Goal: Task Accomplishment & Management: Manage account settings

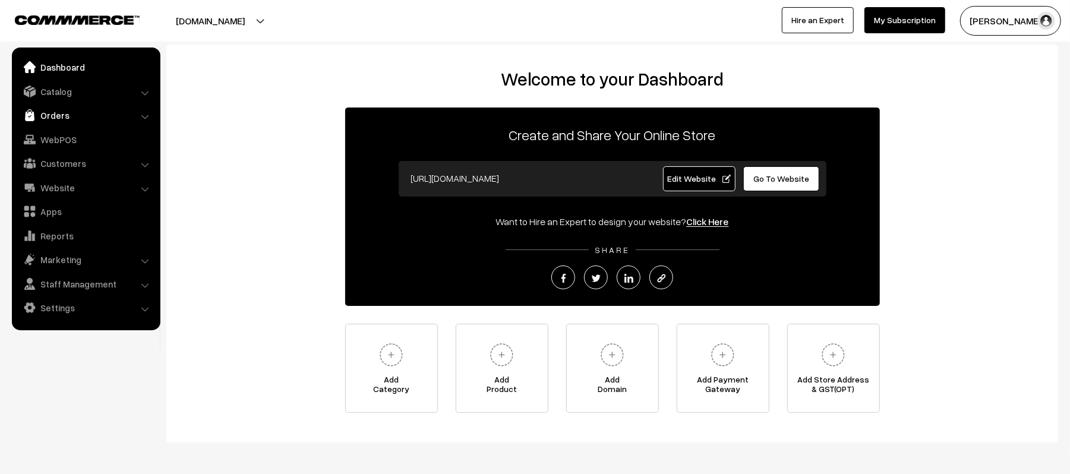
click at [52, 122] on link "Orders" at bounding box center [85, 115] width 141 height 21
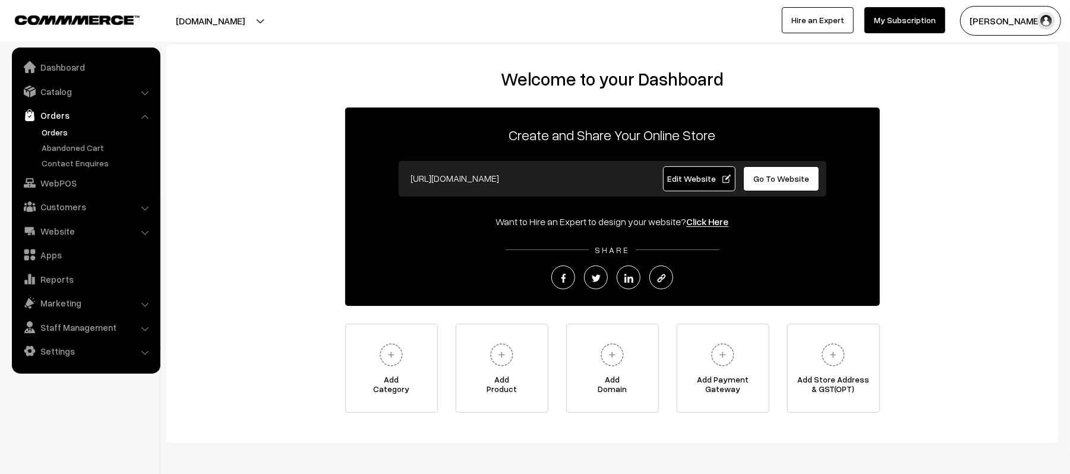
click at [53, 131] on link "Orders" at bounding box center [98, 132] width 118 height 12
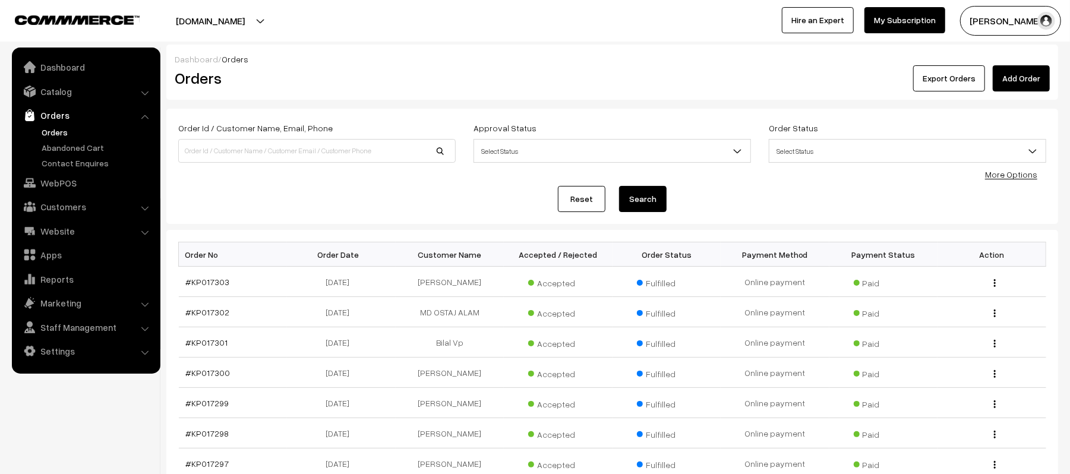
click at [307, 198] on div "Reset Search" at bounding box center [612, 199] width 868 height 26
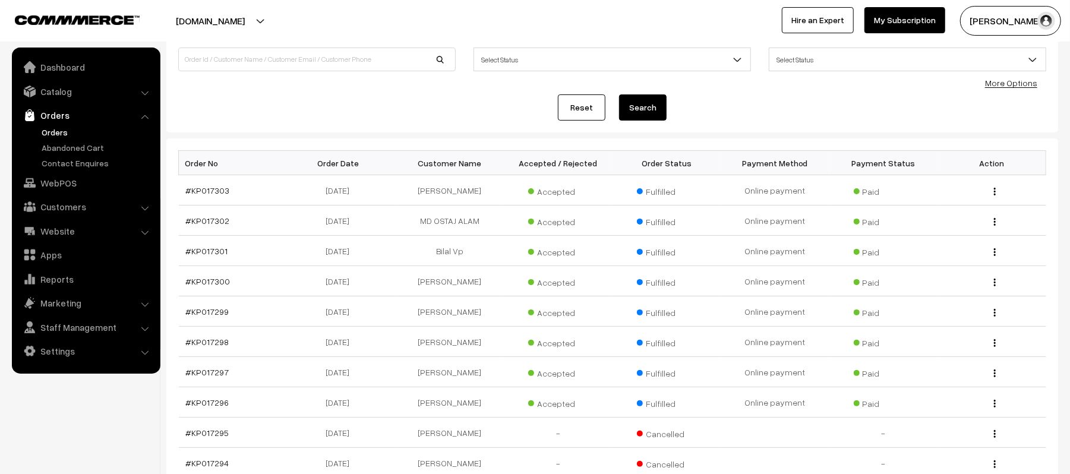
scroll to position [248, 0]
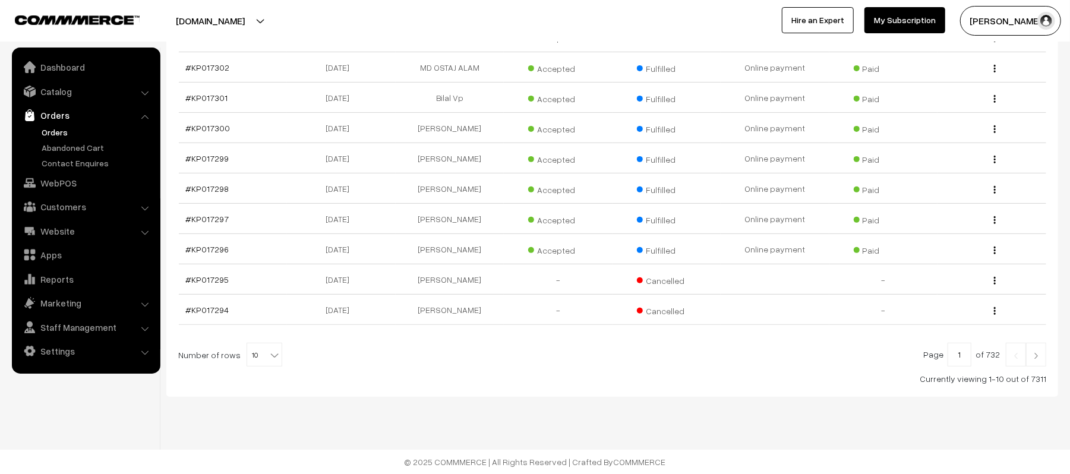
click at [1045, 360] on link at bounding box center [1036, 355] width 20 height 24
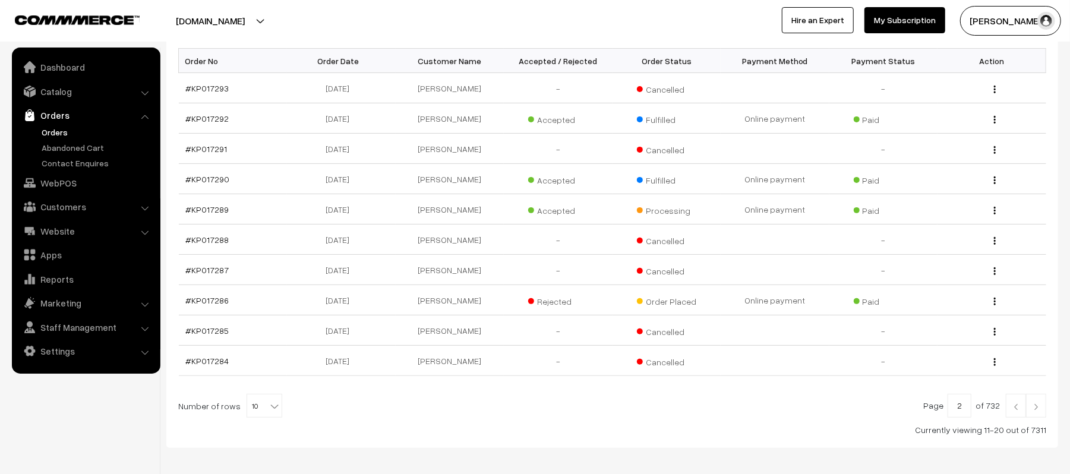
scroll to position [169, 0]
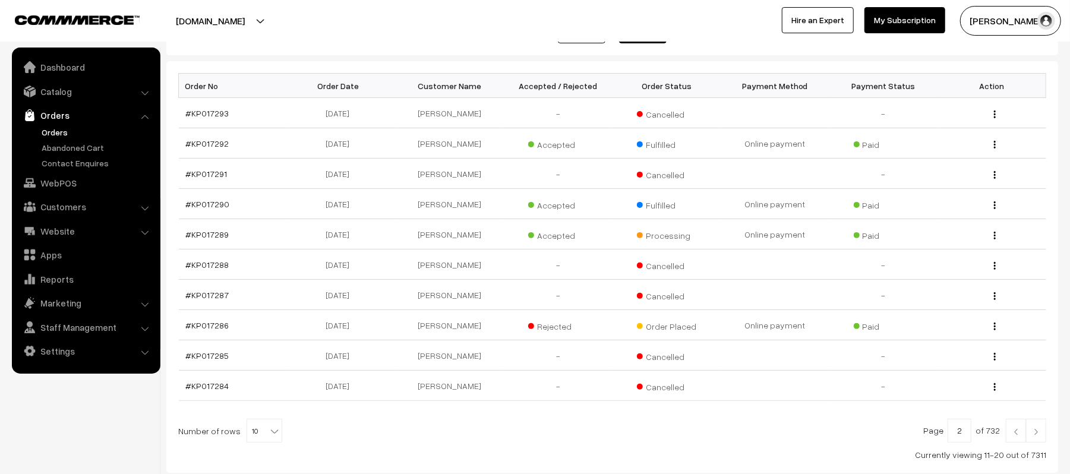
click at [1039, 436] on img at bounding box center [1036, 431] width 11 height 7
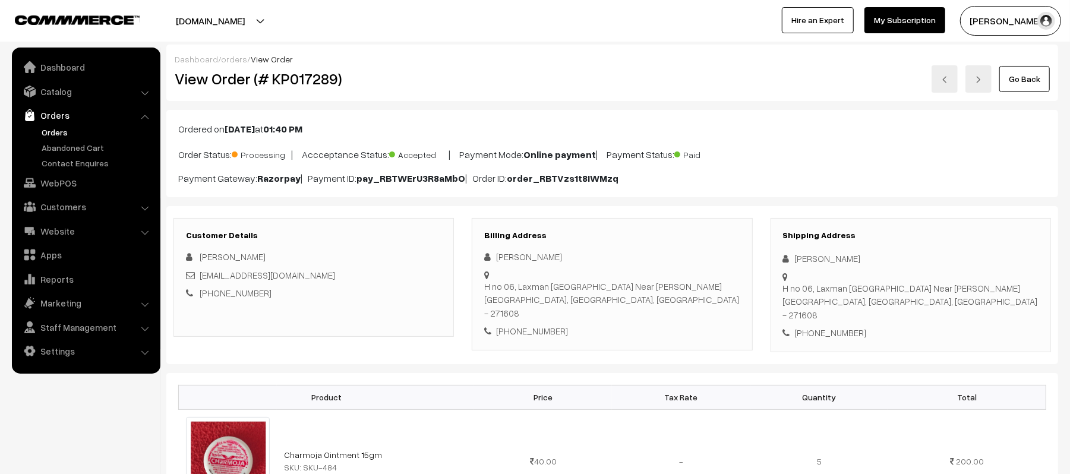
click at [405, 319] on div "Customer Details Krishna Kumar Tiwari TIWARIKRISHNA149@gmail.com +91 8858707055" at bounding box center [314, 277] width 280 height 119
drag, startPoint x: 783, startPoint y: 238, endPoint x: 825, endPoint y: 241, distance: 41.7
click at [825, 241] on h3 "Shipping Address" at bounding box center [911, 236] width 256 height 10
click at [847, 271] on div "Shipping Address Krishna Kumar Tiwari H no 06, Laxman Puri Colony Near R P Lawa…" at bounding box center [911, 285] width 280 height 134
drag, startPoint x: 795, startPoint y: 260, endPoint x: 897, endPoint y: 258, distance: 102.2
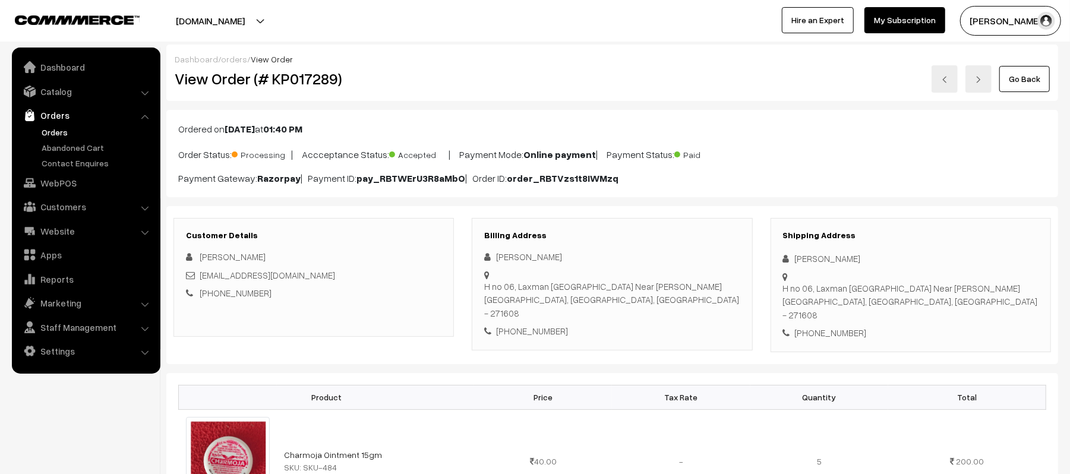
click at [897, 258] on div "Krishna Kumar Tiwari" at bounding box center [911, 259] width 256 height 14
copy div "Krishna Kumar Tiwari"
drag, startPoint x: 795, startPoint y: 278, endPoint x: 942, endPoint y: 295, distance: 147.8
click at [942, 295] on div "H no 06, Laxman Puri Colony Near R P Lawan Gonda, Uttar Pradesh, India - 271608" at bounding box center [911, 302] width 256 height 40
copy div "H no 06, Laxman Puri Colony Near R P Lawan Gonda, Uttar Pradesh, India - 271608"
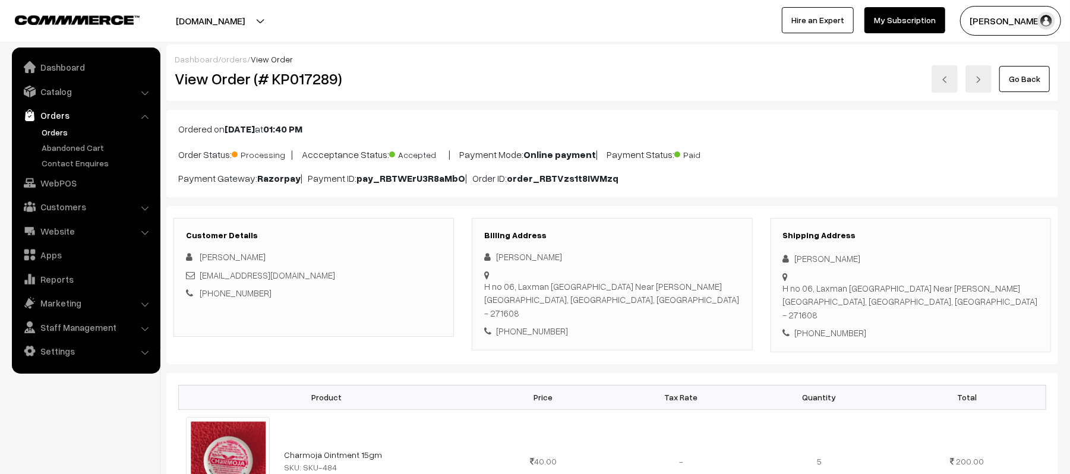
click at [834, 326] on div "+91 8858707055" at bounding box center [911, 333] width 256 height 14
copy div "8858707055"
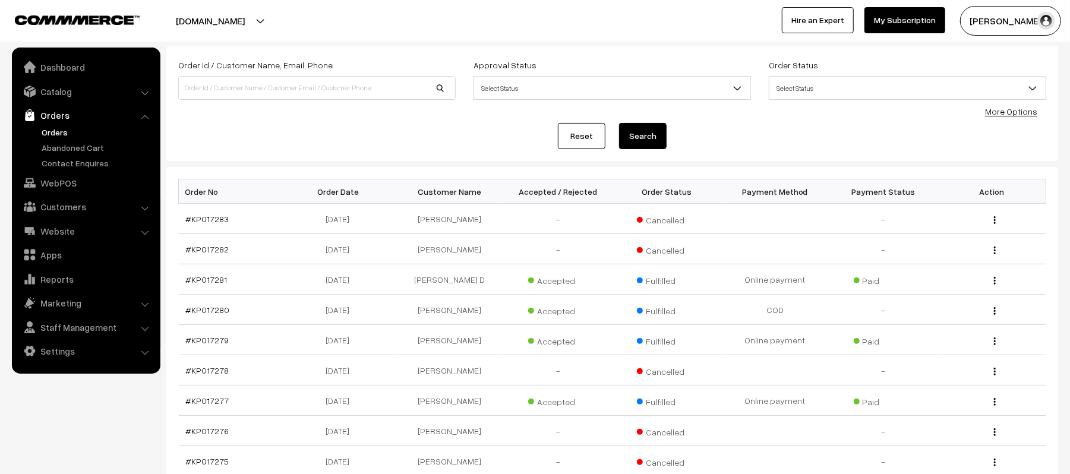
scroll to position [248, 0]
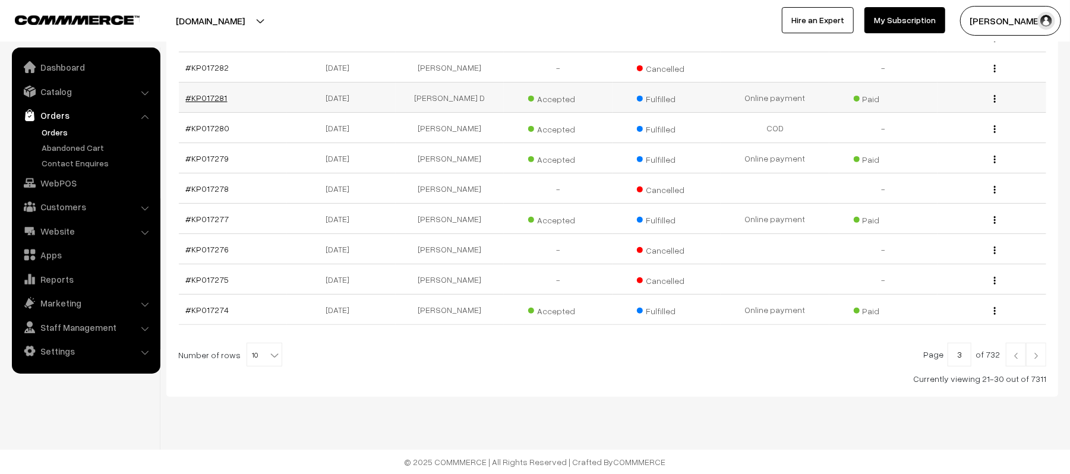
click at [198, 95] on link "#KP017281" at bounding box center [207, 98] width 42 height 10
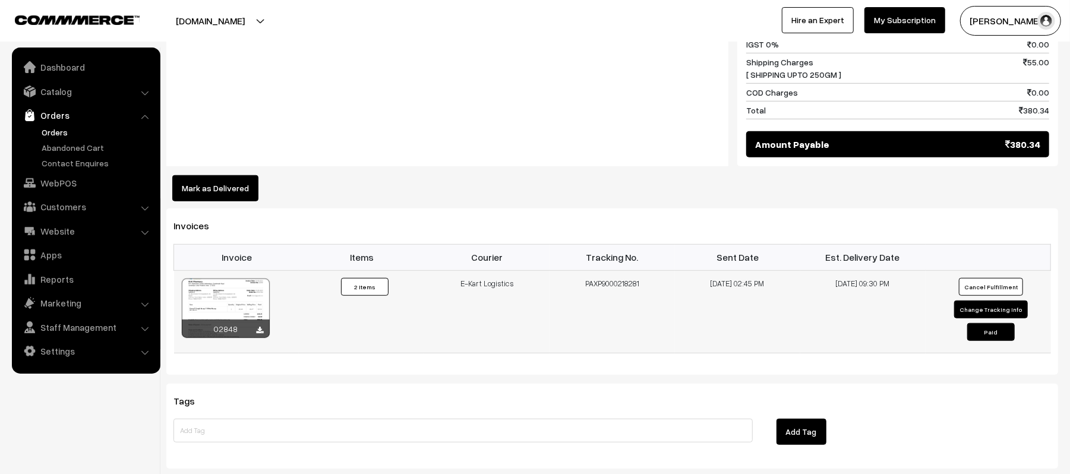
scroll to position [633, 0]
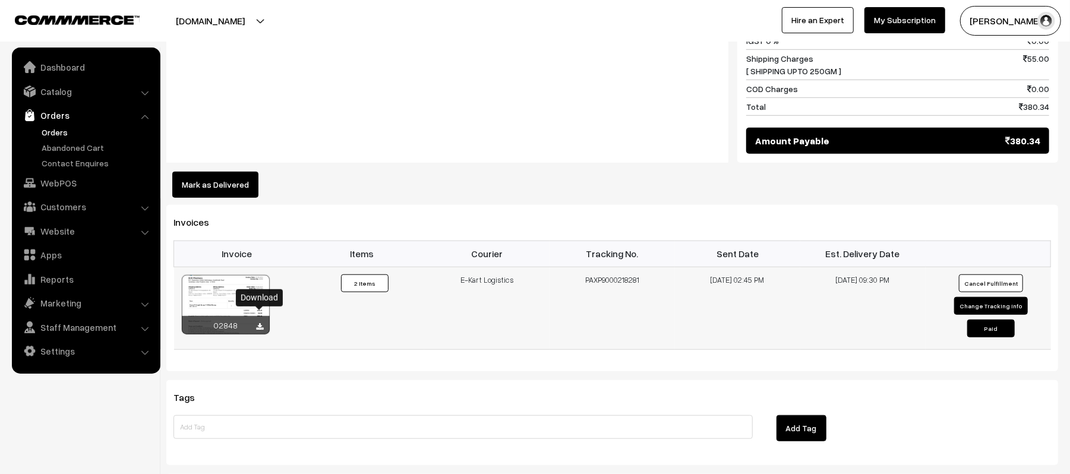
click at [261, 323] on icon at bounding box center [260, 327] width 7 height 8
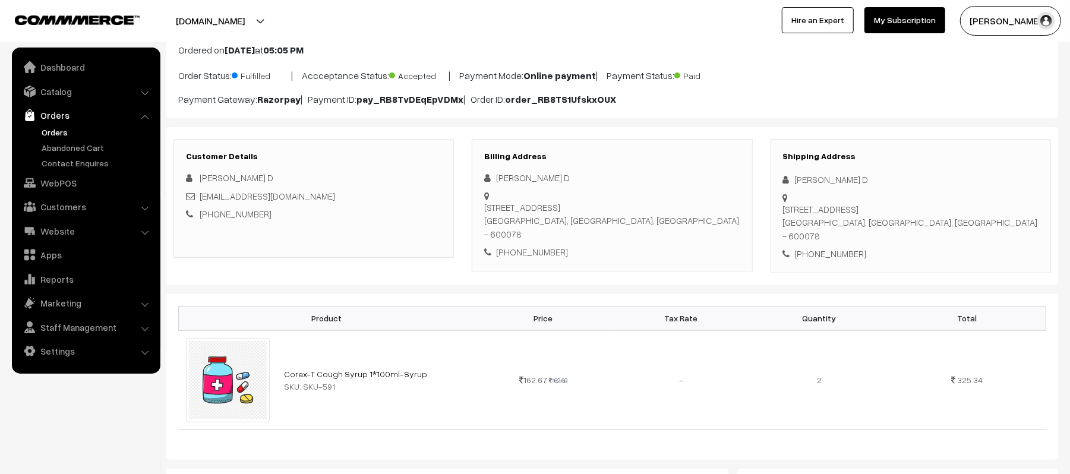
scroll to position [0, 0]
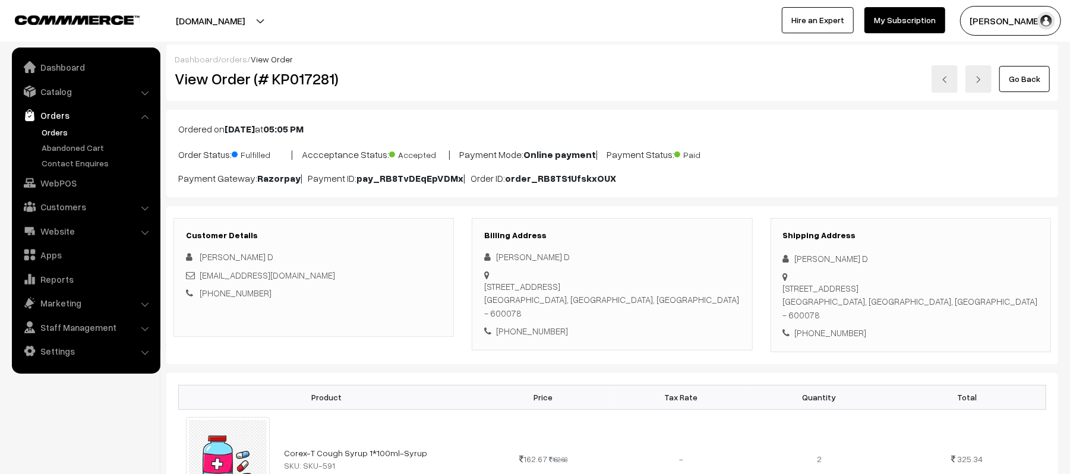
click at [55, 135] on link "Orders" at bounding box center [98, 132] width 118 height 12
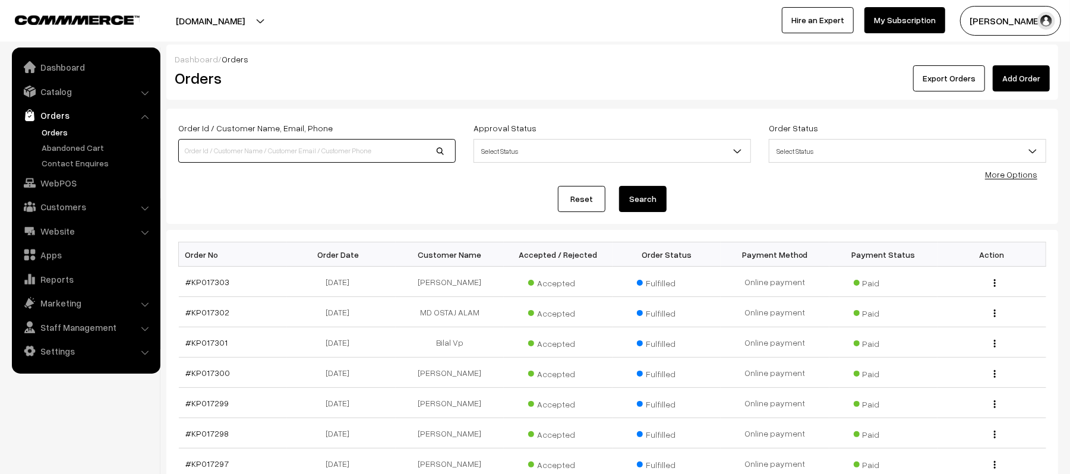
click at [210, 157] on input at bounding box center [317, 151] width 278 height 24
paste input "KP017087"
type input "KP017087"
click at [619, 186] on button "Search" at bounding box center [643, 199] width 48 height 26
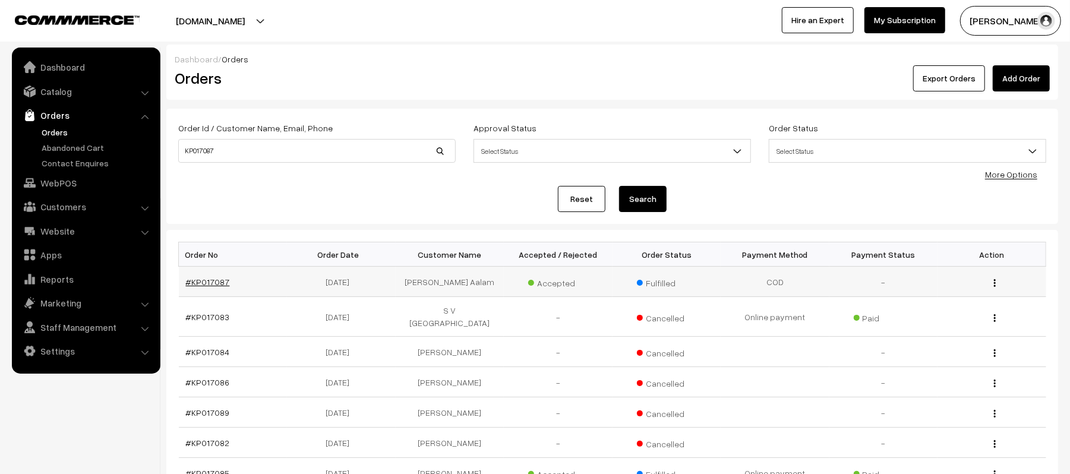
click at [194, 286] on link "#KP017087" at bounding box center [208, 282] width 44 height 10
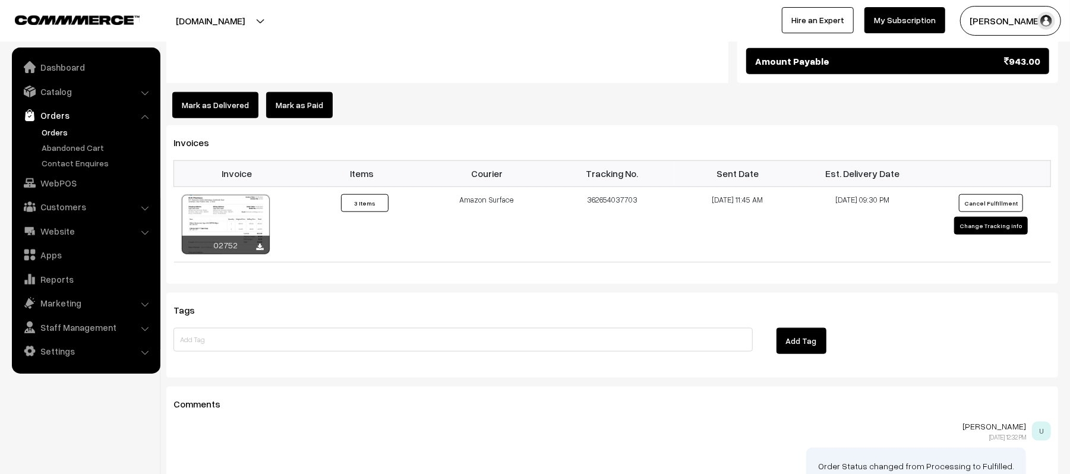
scroll to position [792, 0]
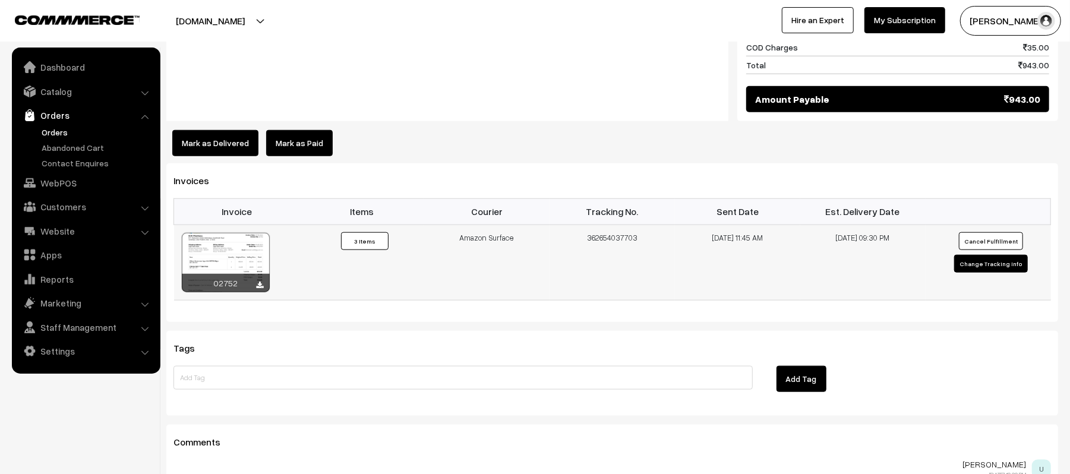
click at [1001, 241] on button "Cancel Fulfillment" at bounding box center [991, 241] width 64 height 18
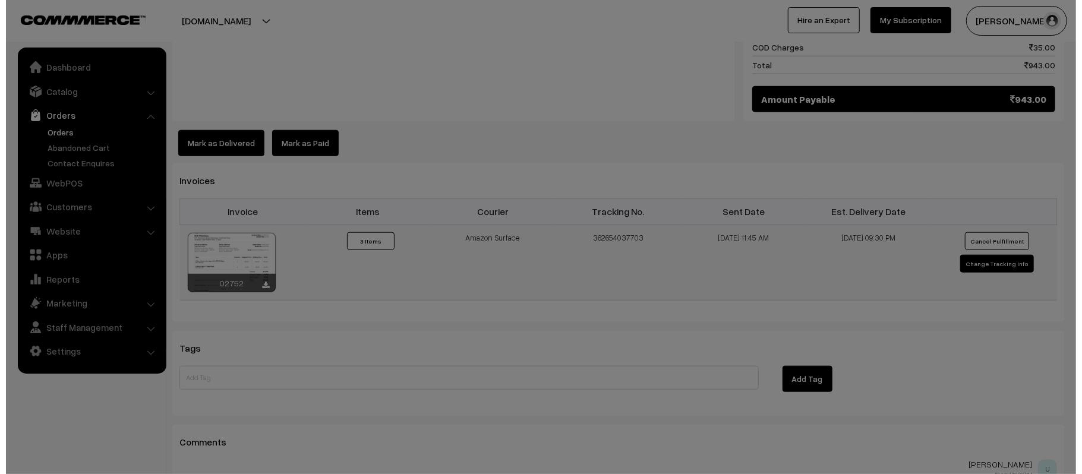
scroll to position [795, 0]
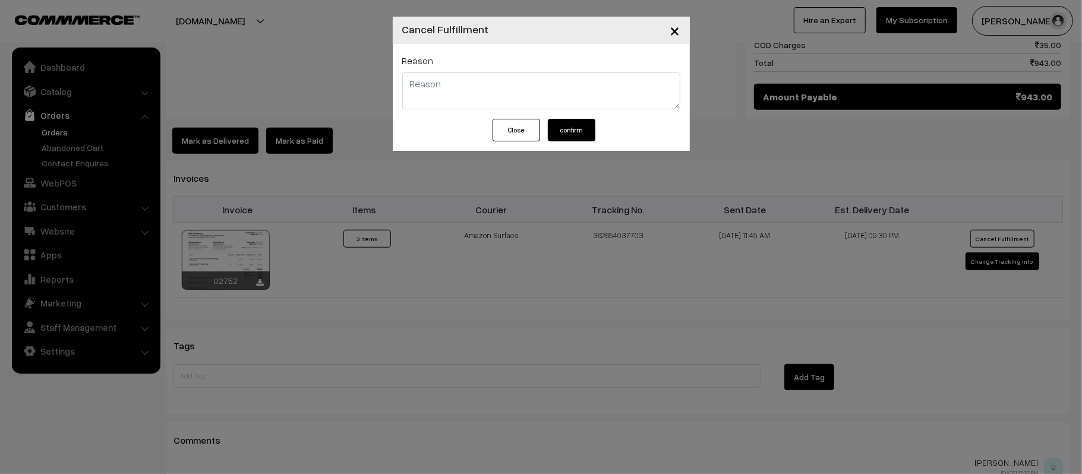
click at [464, 100] on textarea at bounding box center [541, 90] width 278 height 37
type textarea "RTO DONE"
click at [570, 127] on button "confirm" at bounding box center [572, 130] width 48 height 23
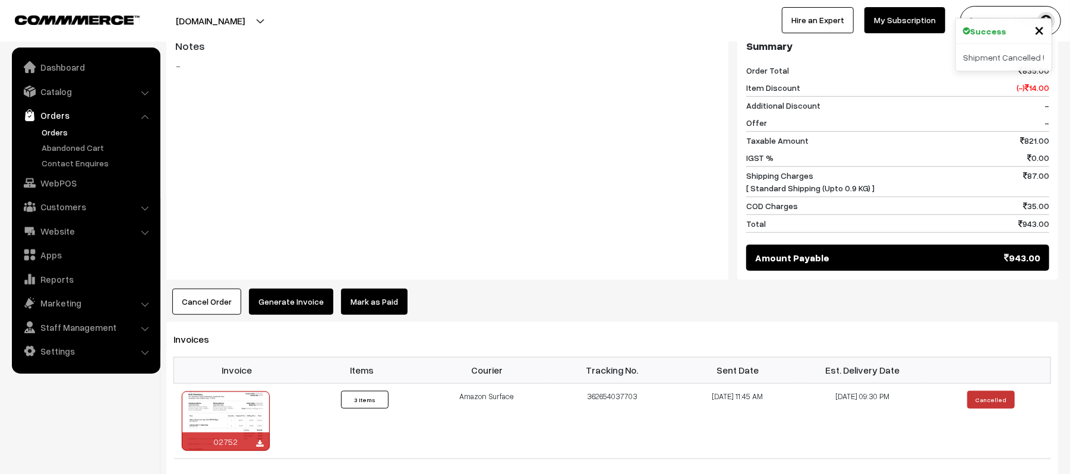
scroll to position [942, 0]
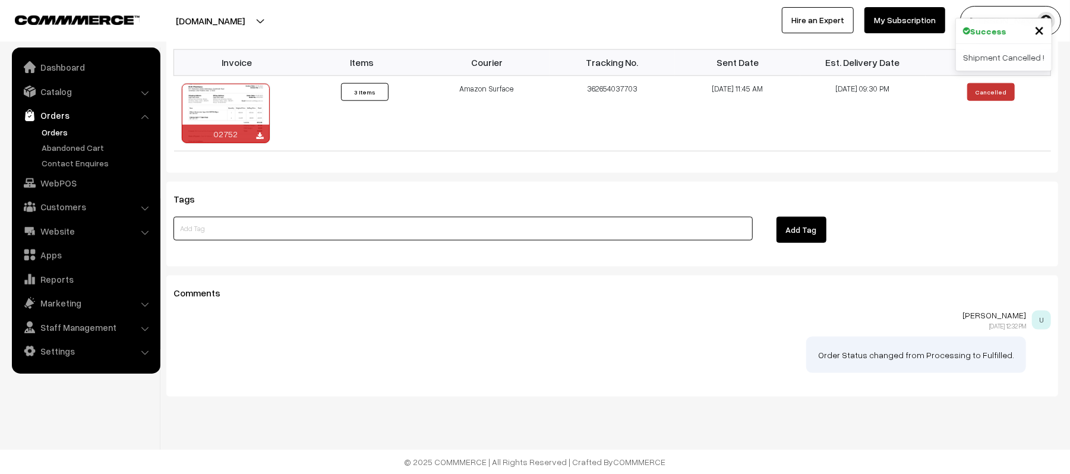
click at [293, 233] on input at bounding box center [463, 229] width 579 height 24
type input "R"
type input "RTO DONE"
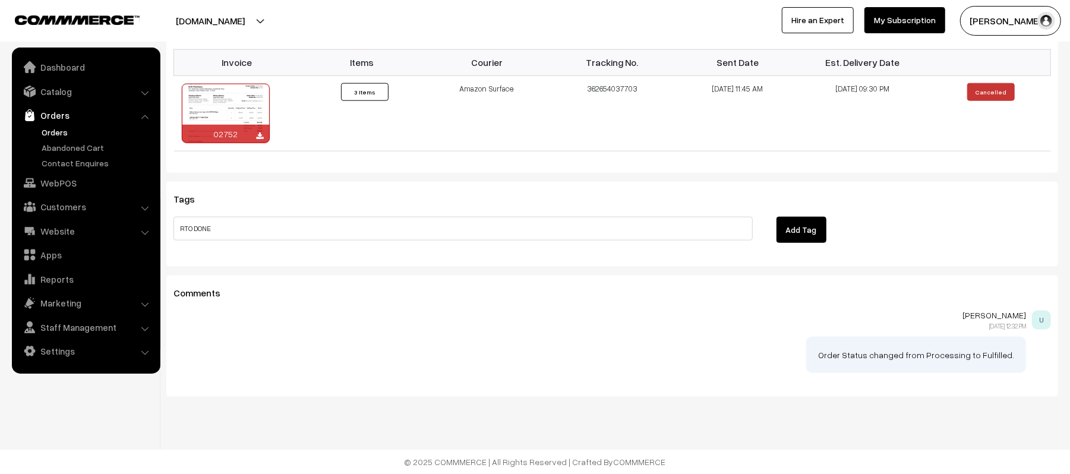
click at [781, 234] on button "Add Tag" at bounding box center [802, 230] width 50 height 26
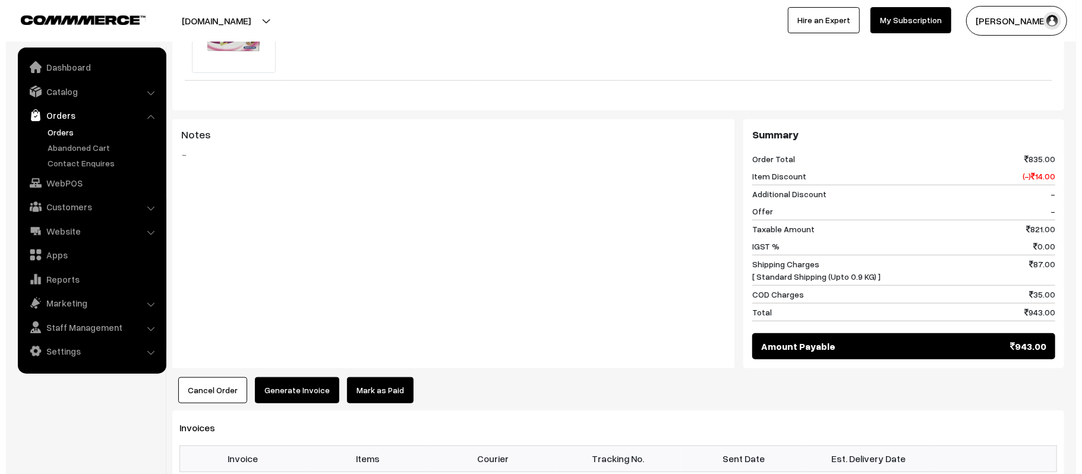
scroll to position [626, 0]
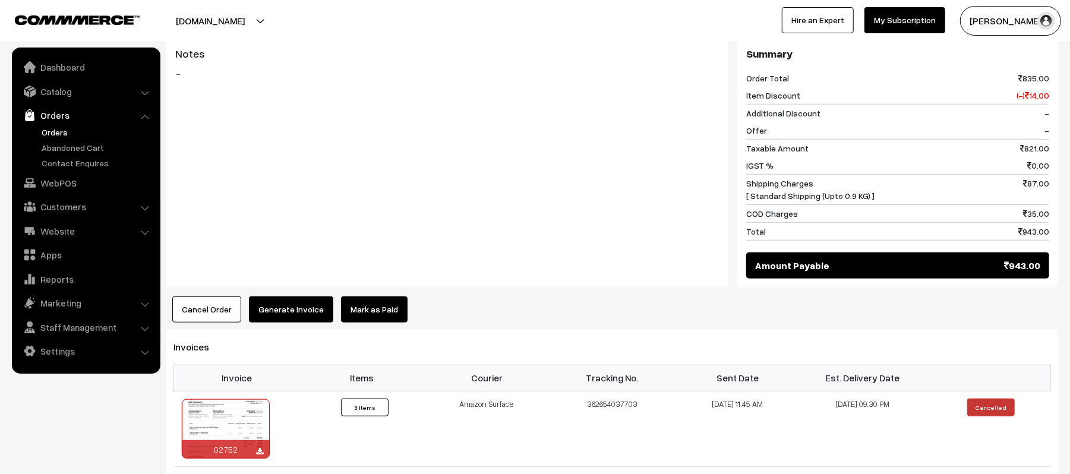
click at [181, 305] on button "Cancel Order" at bounding box center [206, 310] width 69 height 26
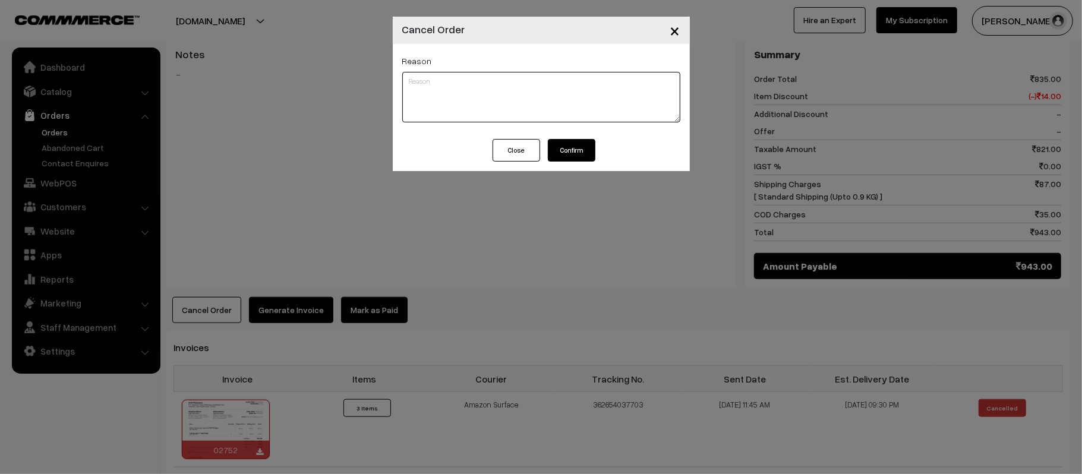
click at [468, 81] on textarea at bounding box center [541, 97] width 278 height 51
type textarea "RTO DONE, CUSTOMER NOT ACCEPTED"
click at [591, 150] on button "Confirm" at bounding box center [572, 150] width 48 height 23
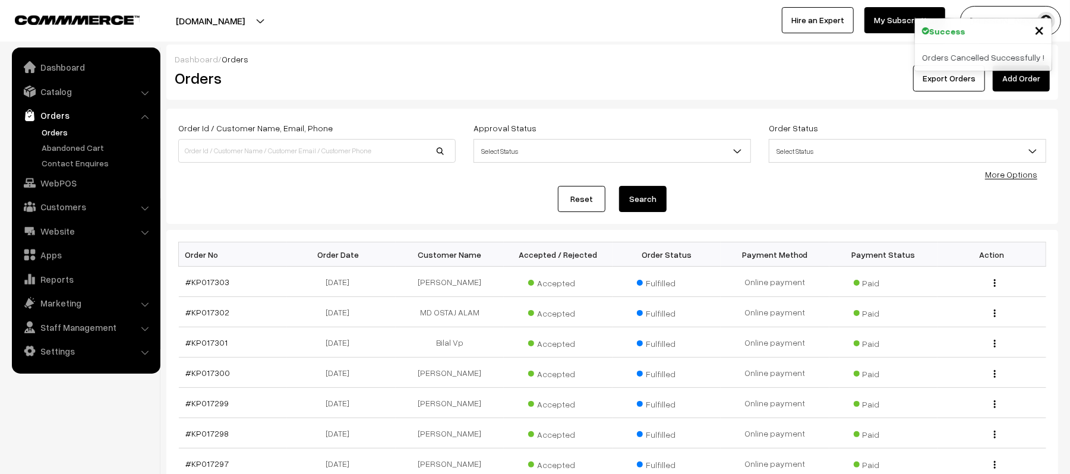
click at [48, 130] on link "Orders" at bounding box center [98, 132] width 118 height 12
click at [260, 157] on input at bounding box center [317, 151] width 278 height 24
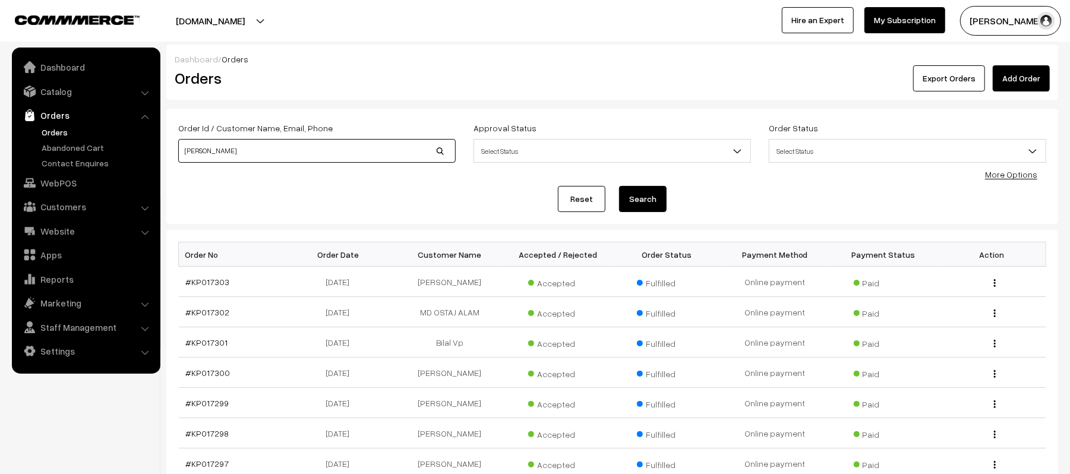
type input "[PERSON_NAME]"
click at [619, 186] on button "Search" at bounding box center [643, 199] width 48 height 26
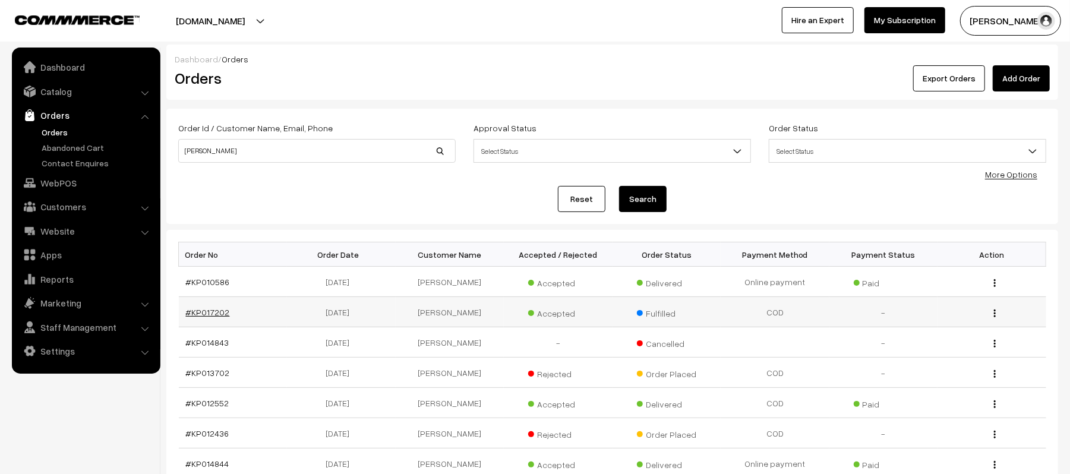
click at [203, 312] on link "#KP017202" at bounding box center [208, 312] width 44 height 10
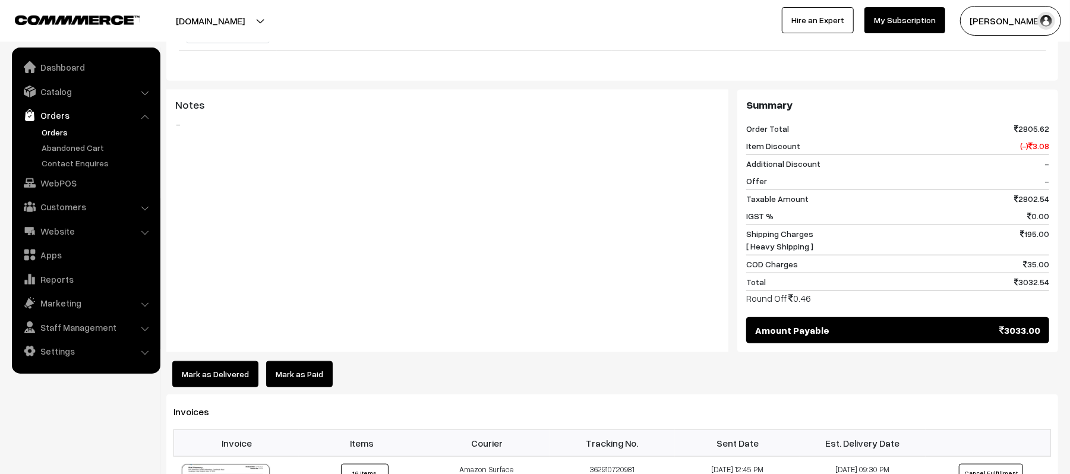
scroll to position [792, 0]
click at [196, 361] on button "Mark as Delivered" at bounding box center [215, 374] width 86 height 26
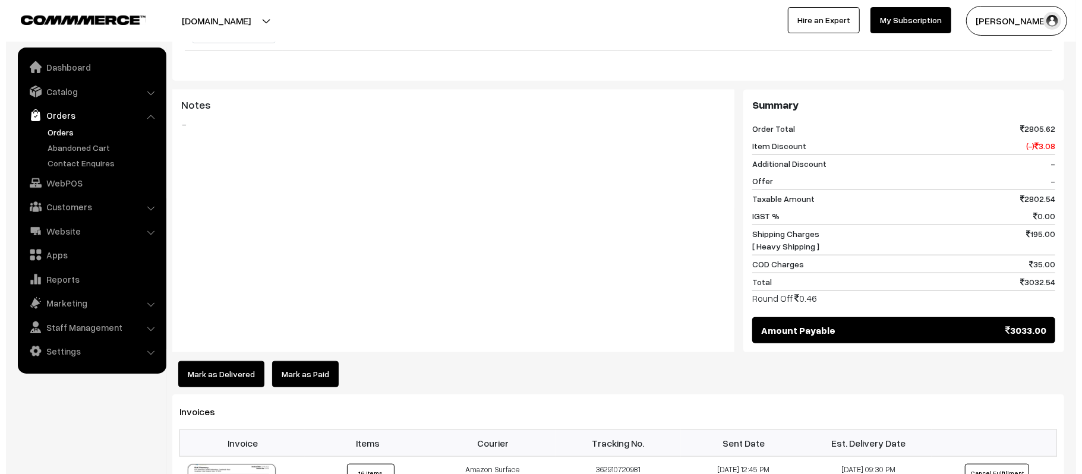
scroll to position [797, 0]
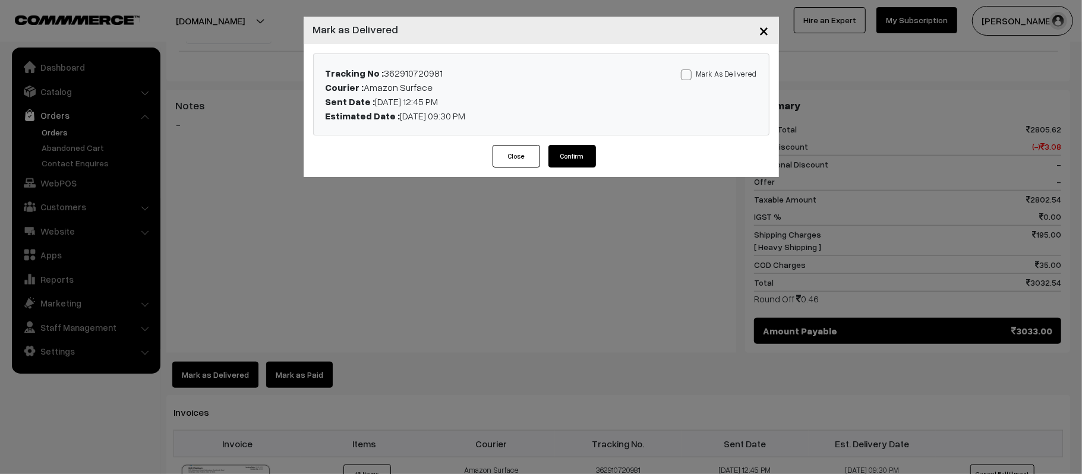
click at [718, 70] on label "Mark As Delivered" at bounding box center [719, 73] width 76 height 13
click at [689, 70] on input "Mark As Delivered" at bounding box center [685, 73] width 8 height 8
checkbox input "true"
click at [572, 145] on div "Tracking No : 362910720981 Courier : Amazon Surface Sent Date : 21-08-2025 12:4…" at bounding box center [541, 94] width 475 height 101
click at [580, 156] on button "Confirm" at bounding box center [572, 156] width 48 height 23
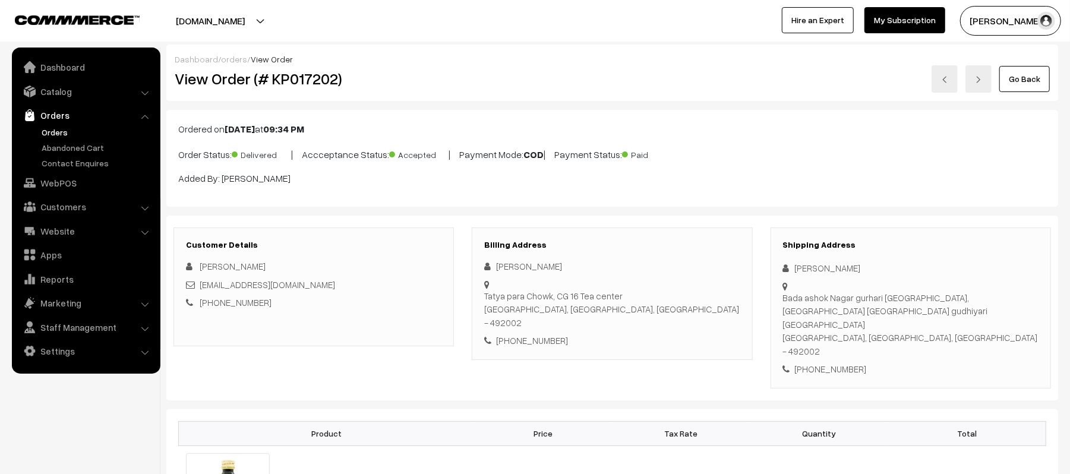
click at [50, 134] on link "Orders" at bounding box center [98, 132] width 118 height 12
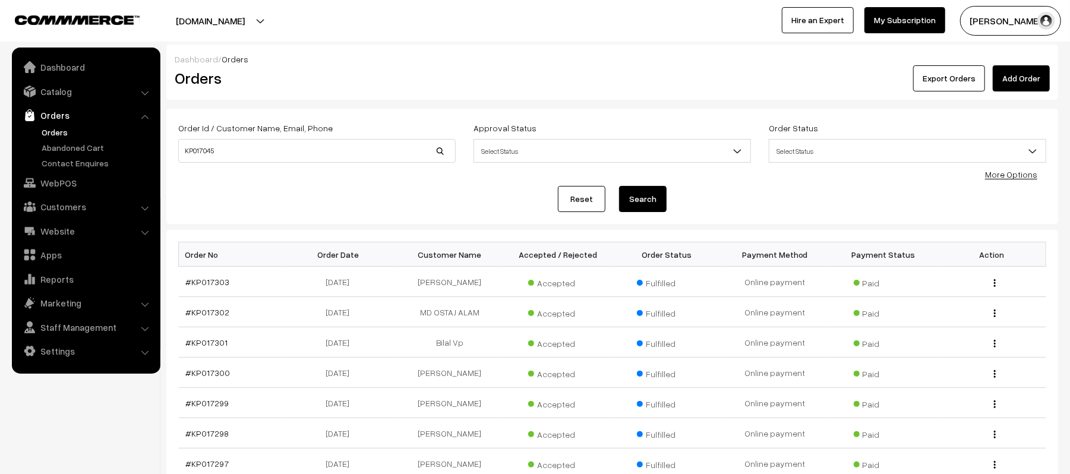
type input "KP017045"
click at [619, 186] on button "Search" at bounding box center [643, 199] width 48 height 26
click at [200, 288] on td "#KP017045" at bounding box center [233, 282] width 109 height 30
click at [201, 286] on link "#KP017045" at bounding box center [208, 282] width 44 height 10
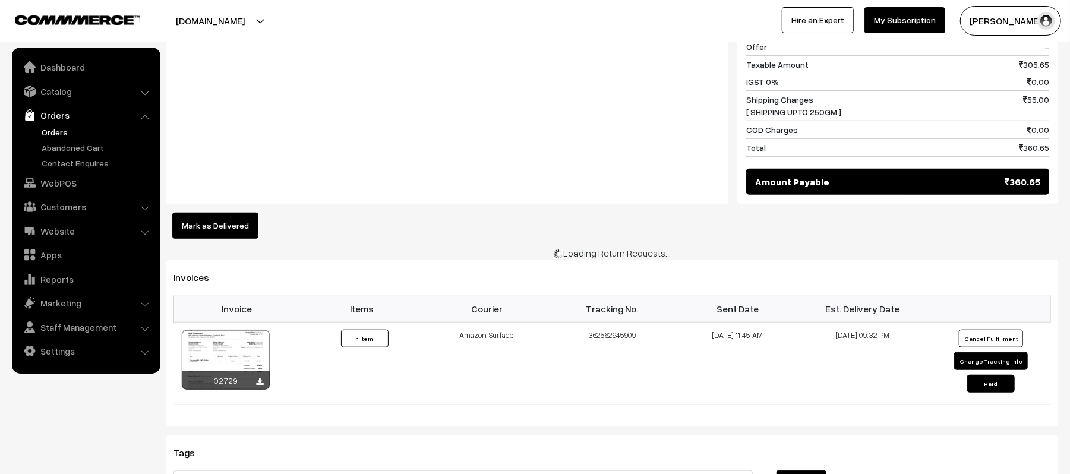
scroll to position [871, 0]
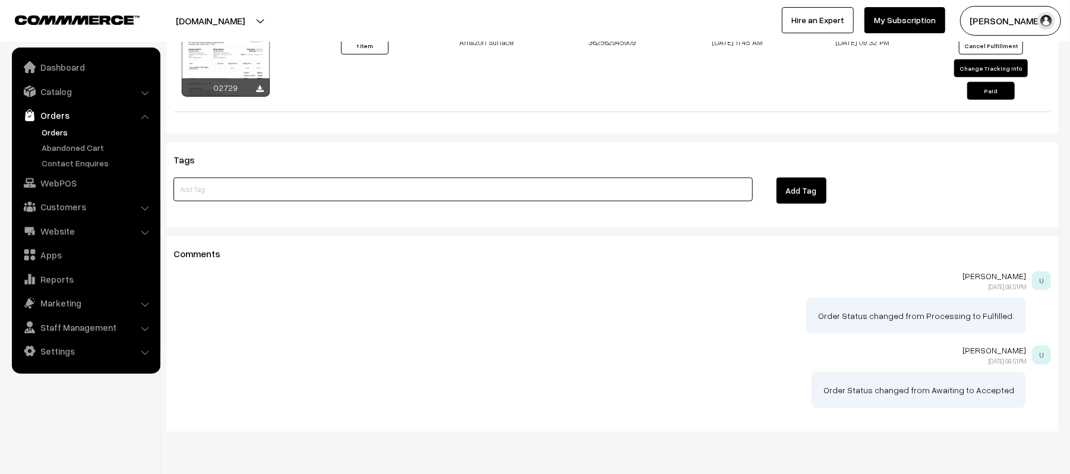
click at [290, 187] on input at bounding box center [463, 190] width 579 height 24
click at [790, 178] on button "Add Tag" at bounding box center [802, 191] width 50 height 26
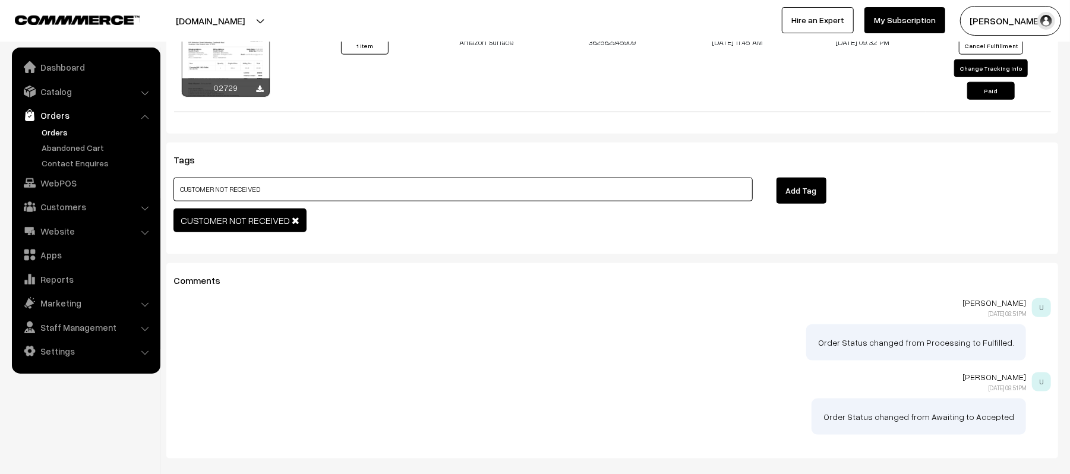
click at [333, 178] on input "CUSTOMER NOT RECEIVED" at bounding box center [463, 190] width 579 height 24
type input "RTO DONE"
click at [799, 182] on button "Add Tag" at bounding box center [802, 191] width 50 height 26
click at [369, 190] on input "RTO DONE" at bounding box center [463, 190] width 579 height 24
type input "REFUND NOT DONE"
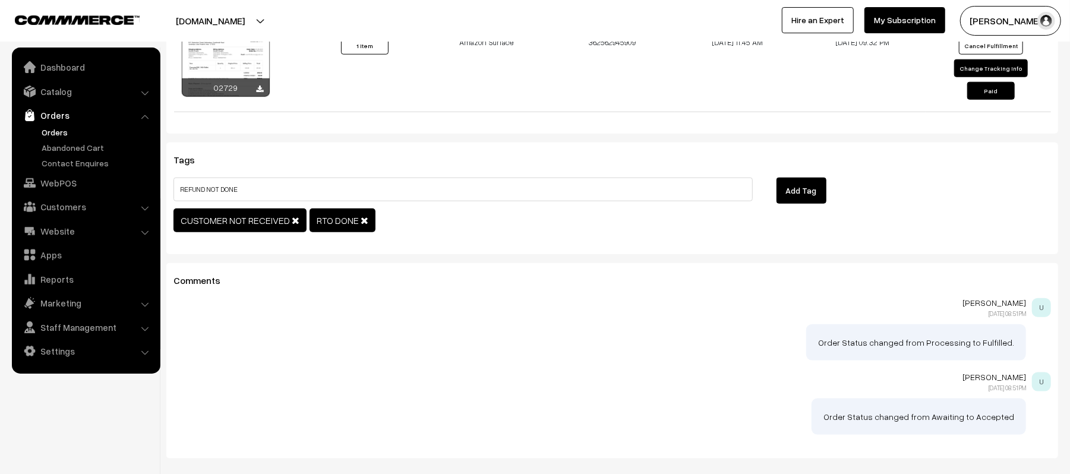
click at [797, 181] on button "Add Tag" at bounding box center [802, 191] width 50 height 26
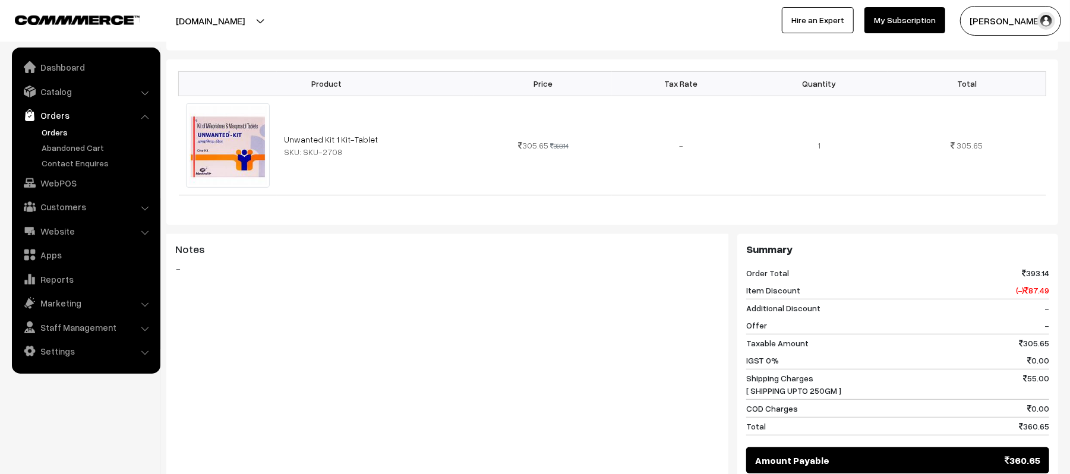
scroll to position [633, 0]
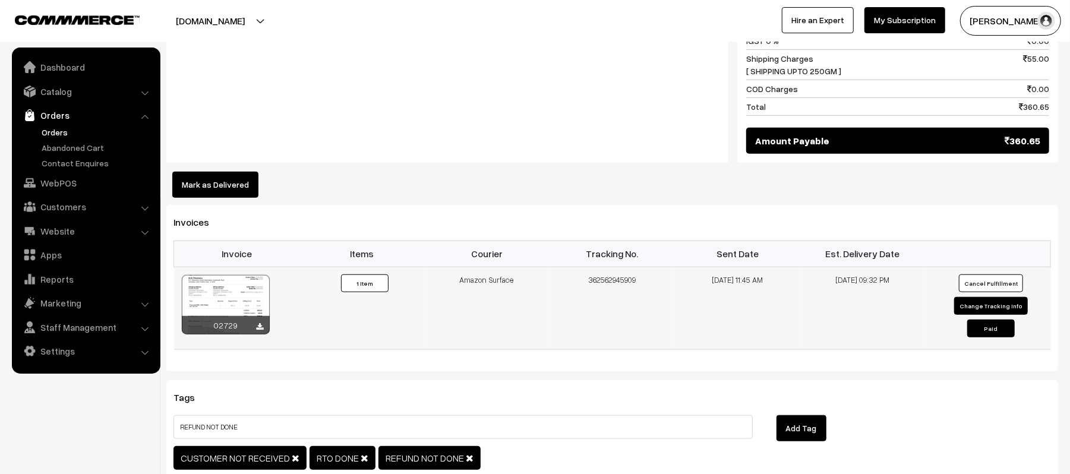
click at [989, 297] on button "Change Tracking Info" at bounding box center [991, 306] width 74 height 18
click at [977, 275] on button "Cancel Fulfillment" at bounding box center [991, 284] width 64 height 18
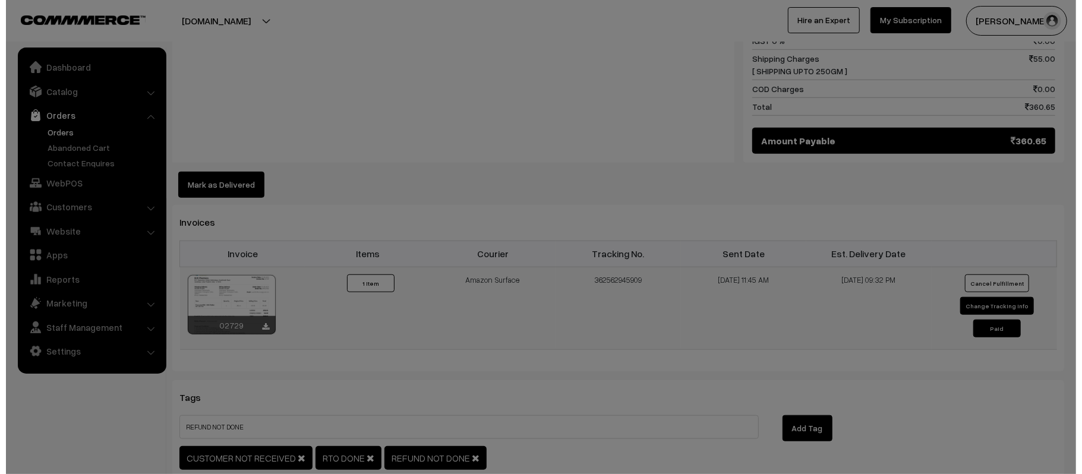
scroll to position [635, 0]
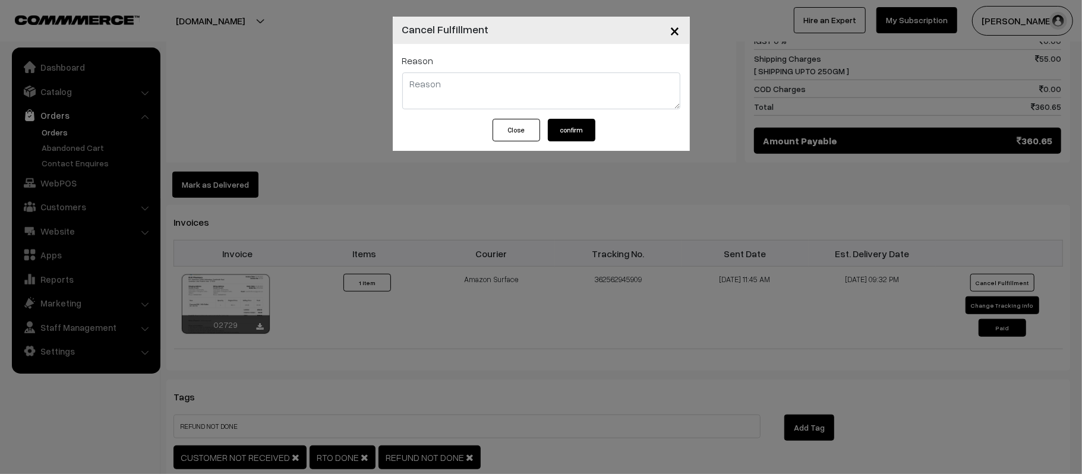
click at [480, 97] on textarea at bounding box center [541, 90] width 278 height 37
type textarea "RTO DONE, CUSTOMER NOT ACCEPTED"
click at [573, 133] on button "confirm" at bounding box center [572, 130] width 48 height 23
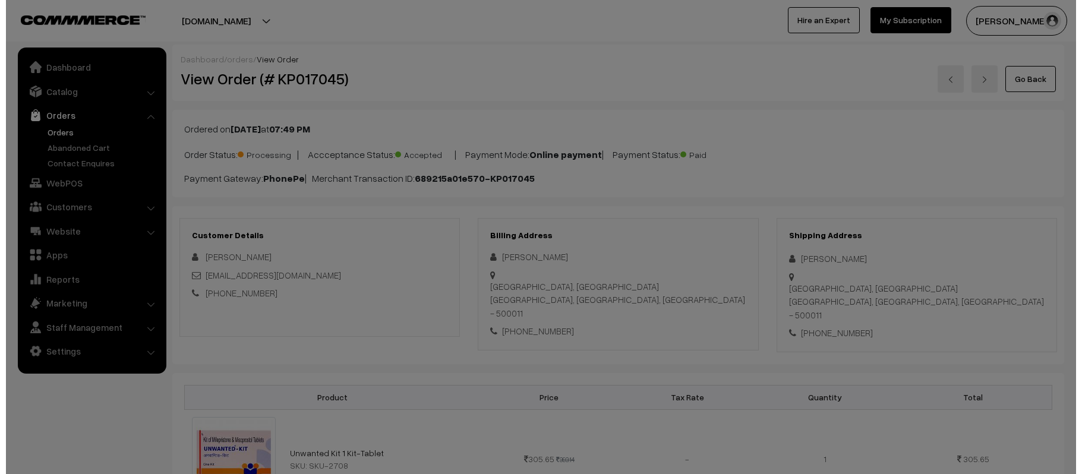
scroll to position [556, 0]
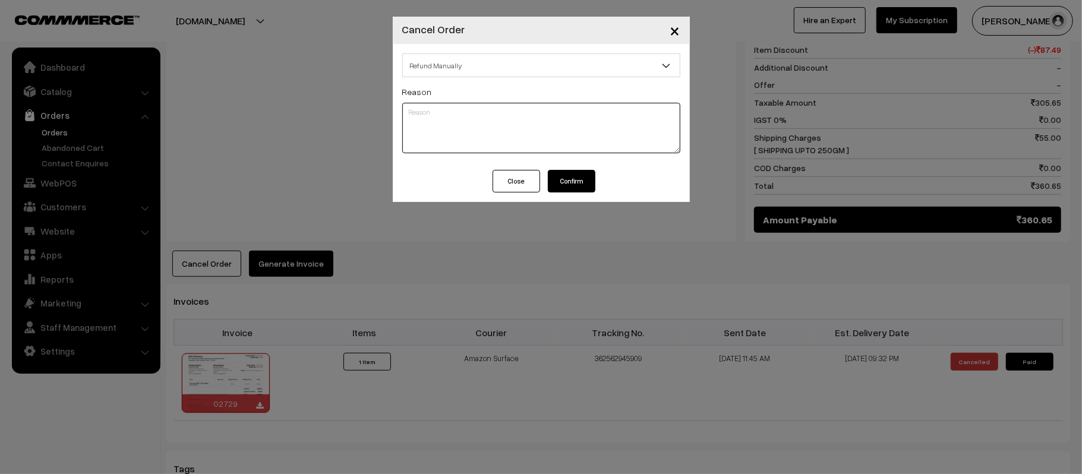
click at [479, 122] on textarea at bounding box center [541, 128] width 278 height 51
paste textarea "RTO DONE, CUSTOMER NOT ACCEPTED"
type textarea "RTO DONE, CUSTOMER NOT ACCEPTED"
click at [578, 182] on button "Confirm" at bounding box center [572, 181] width 48 height 23
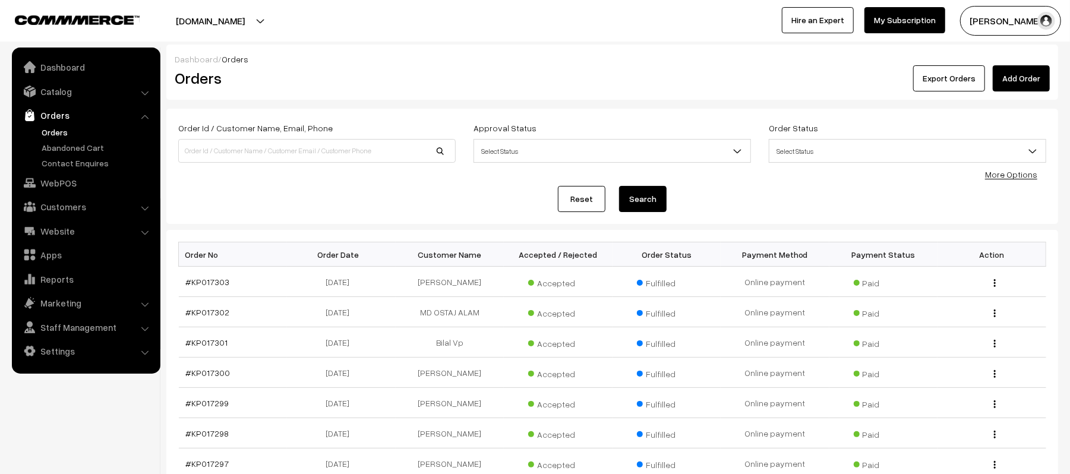
click at [364, 101] on div "Dashboard / Orders Orders Export Orders Add Order Order Id / Customer Name, Ema…" at bounding box center [612, 343] width 892 height 597
click at [380, 190] on div "Reset Search" at bounding box center [612, 199] width 868 height 26
click at [289, 149] on input at bounding box center [317, 151] width 278 height 24
type input "MURALI"
click at [619, 186] on button "Search" at bounding box center [643, 199] width 48 height 26
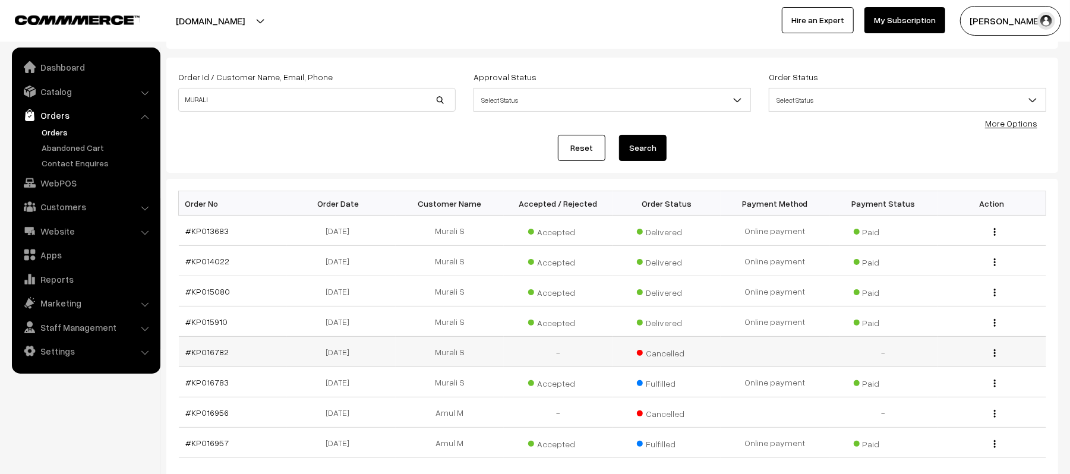
scroll to position [79, 0]
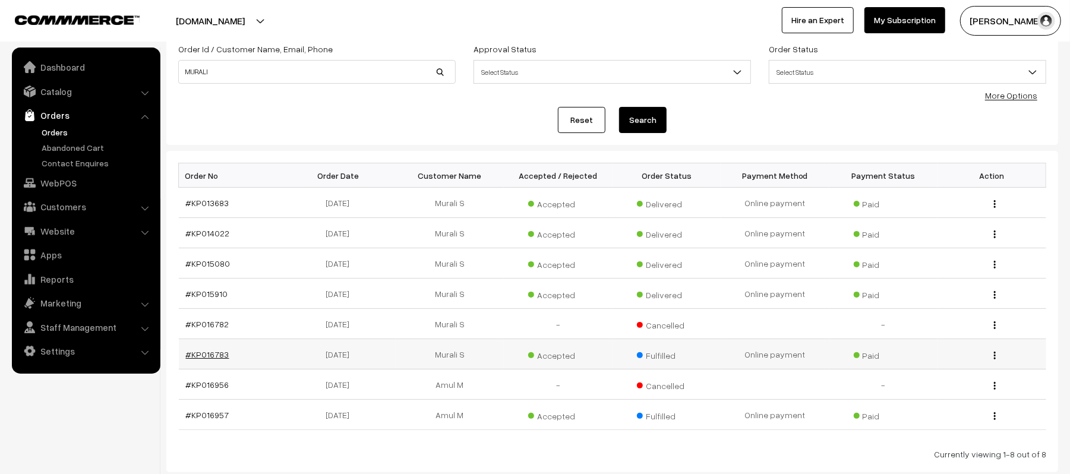
click at [217, 358] on link "#KP016783" at bounding box center [207, 354] width 43 height 10
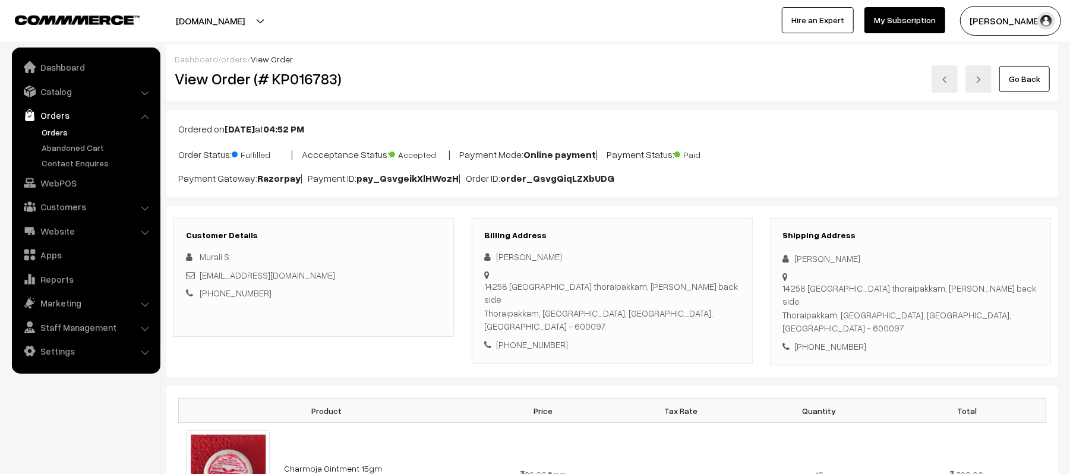
click at [832, 340] on div "[PHONE_NUMBER]" at bounding box center [911, 347] width 256 height 14
copy div "9094589916"
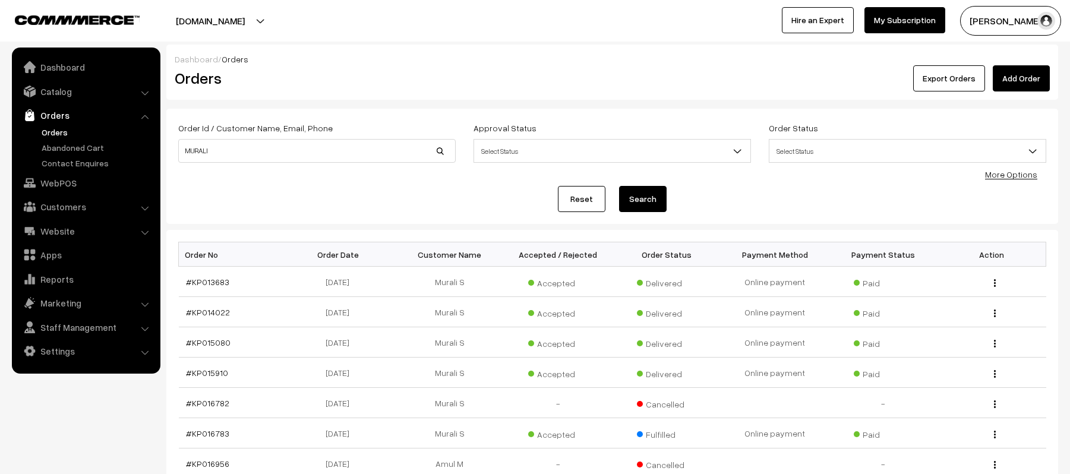
scroll to position [80, 0]
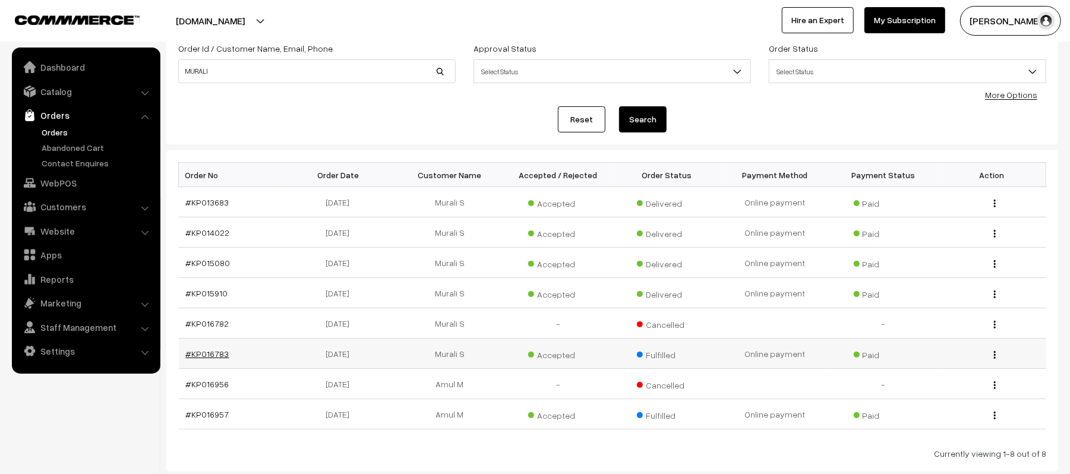
click at [209, 353] on link "#KP016783" at bounding box center [207, 354] width 43 height 10
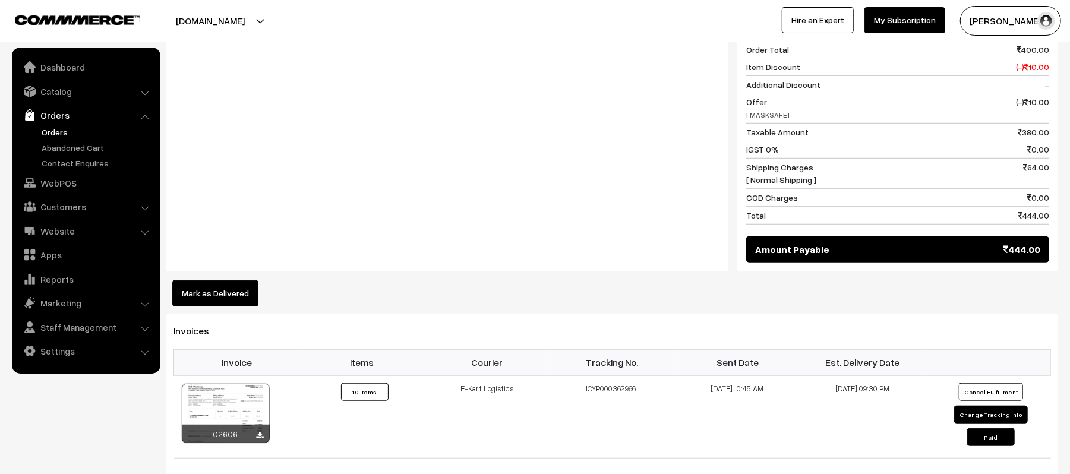
scroll to position [871, 0]
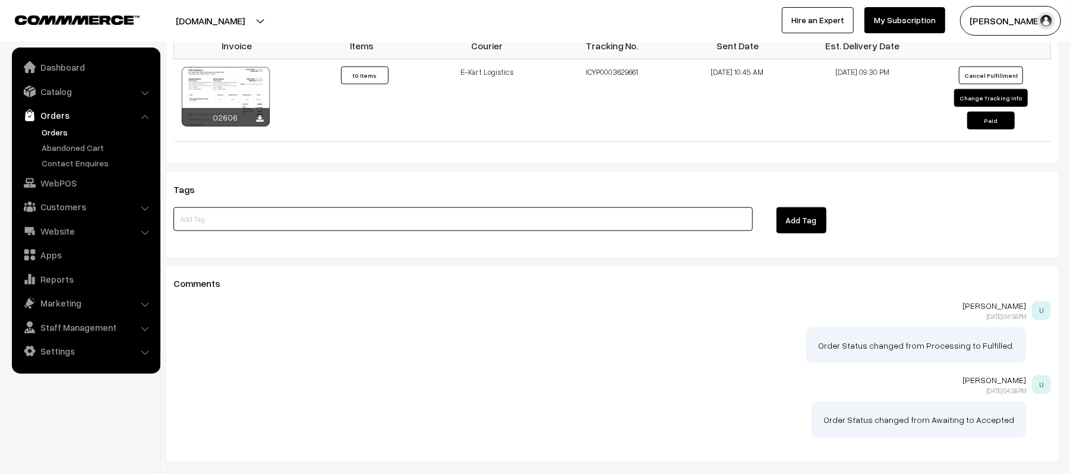
click at [314, 207] on input at bounding box center [463, 219] width 579 height 24
type input "RTO DONE"
click at [802, 207] on button "Add Tag" at bounding box center [802, 220] width 50 height 26
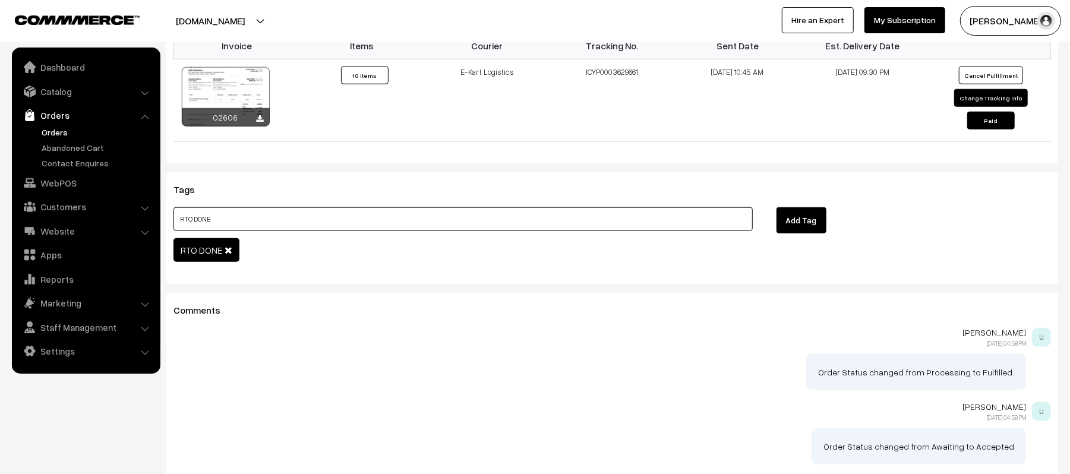
click at [279, 207] on input "RTO DONE" at bounding box center [463, 219] width 579 height 24
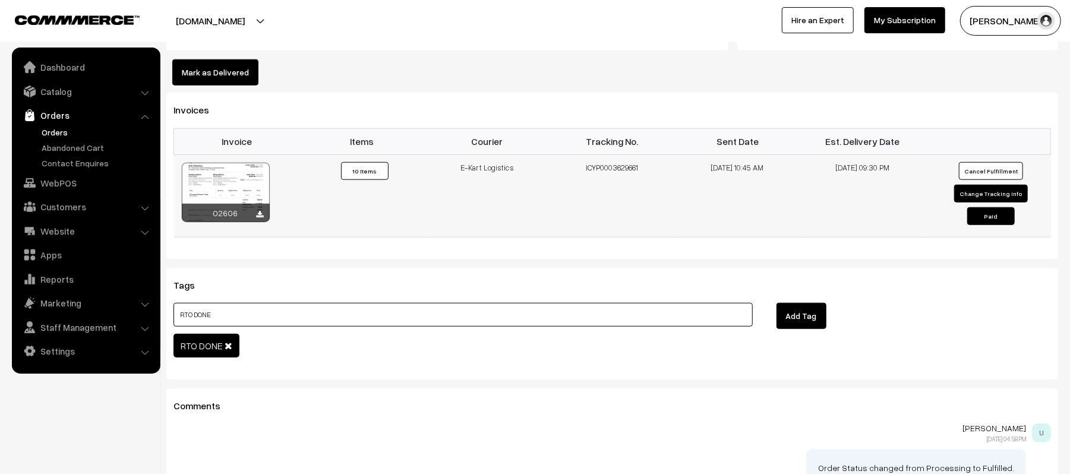
scroll to position [633, 0]
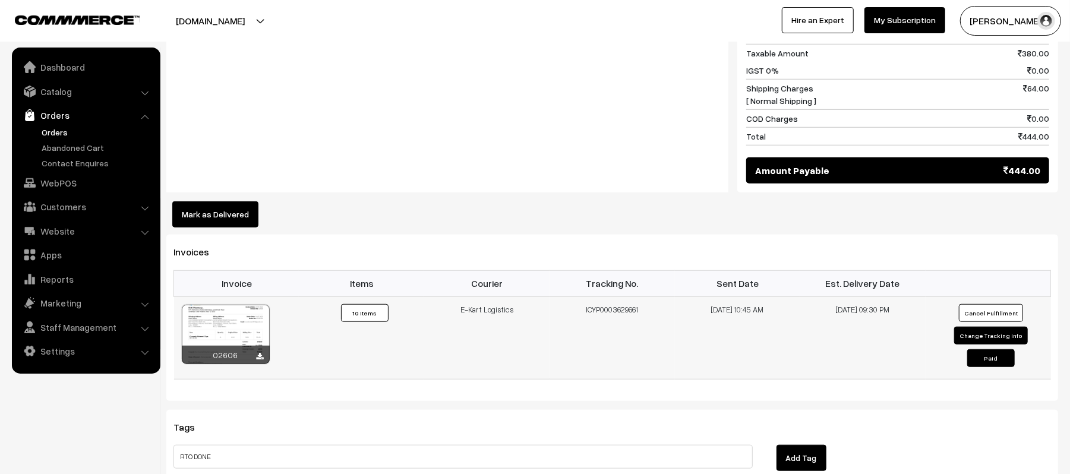
click at [970, 304] on button "Cancel Fulfillment" at bounding box center [991, 313] width 64 height 18
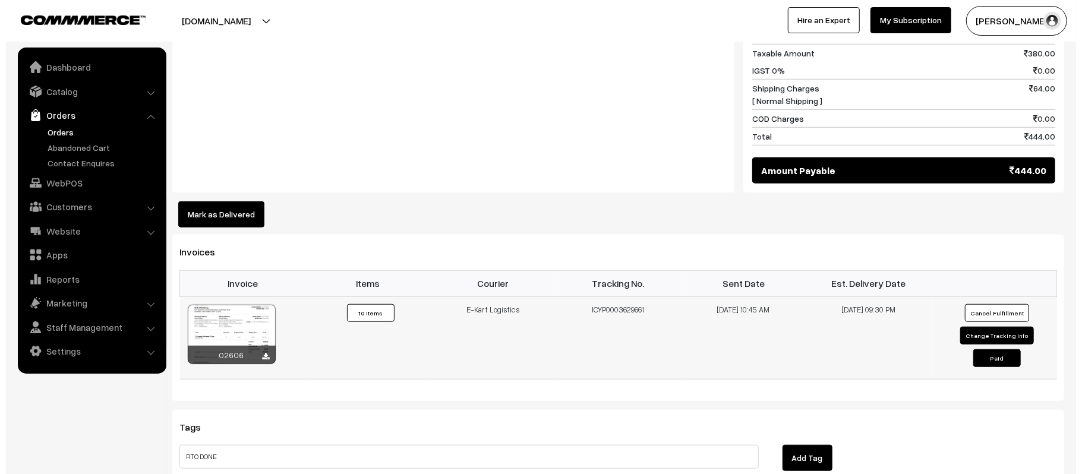
scroll to position [635, 0]
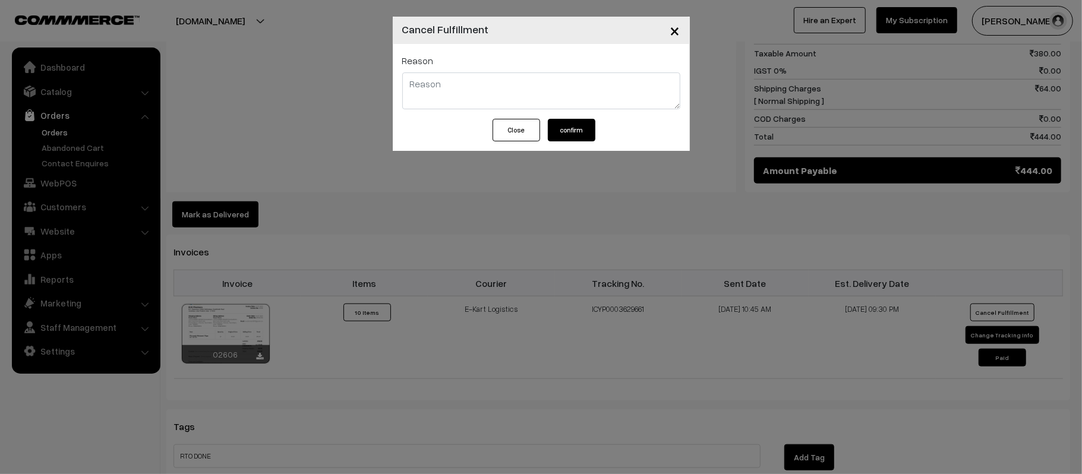
click at [466, 102] on textarea at bounding box center [541, 90] width 278 height 37
type textarea "RTO DONE"
click at [560, 134] on button "confirm" at bounding box center [572, 130] width 48 height 23
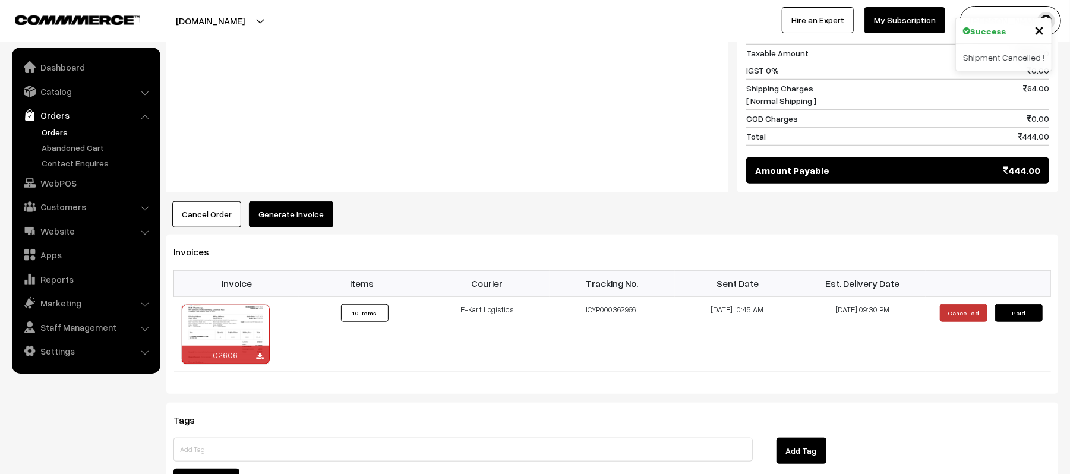
click at [194, 201] on button "Cancel Order" at bounding box center [206, 214] width 69 height 26
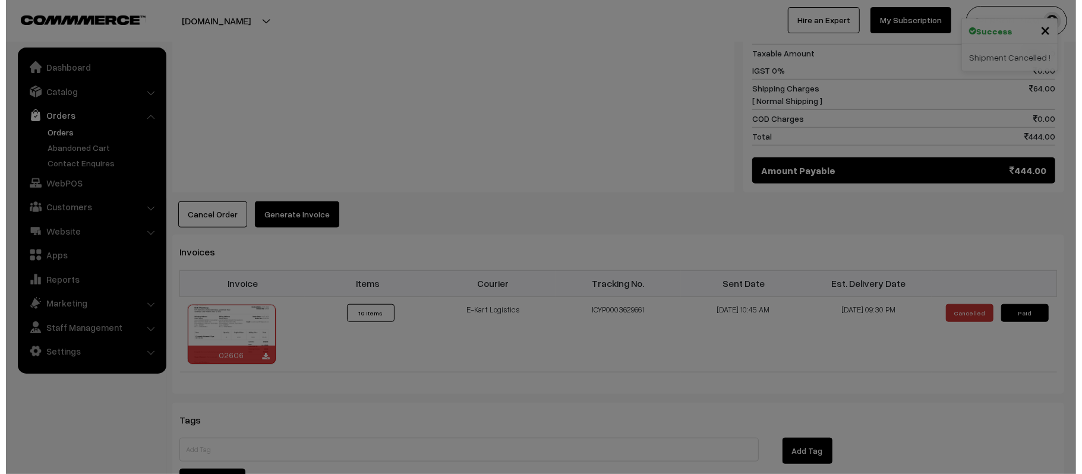
scroll to position [635, 0]
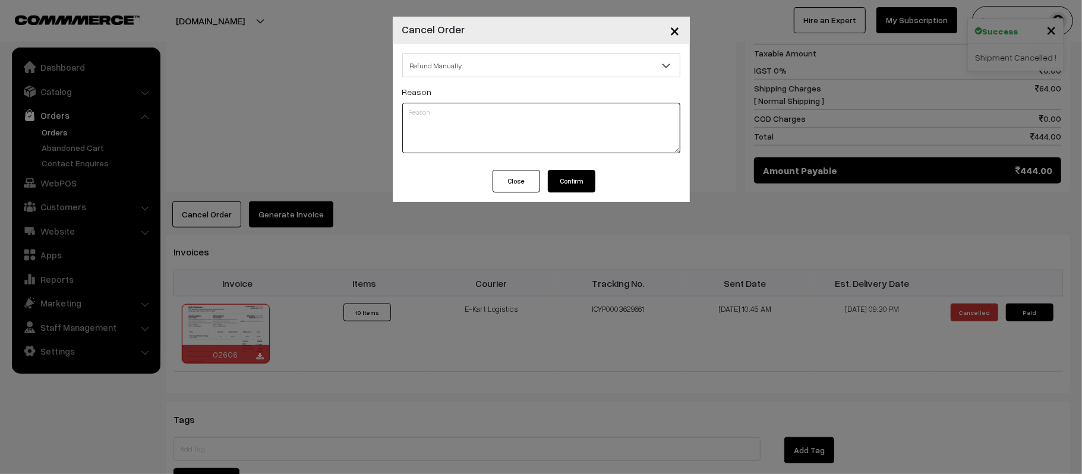
click at [519, 143] on textarea at bounding box center [541, 128] width 278 height 51
type textarea "RTYO DONE"
click at [560, 188] on button "Confirm" at bounding box center [572, 181] width 48 height 23
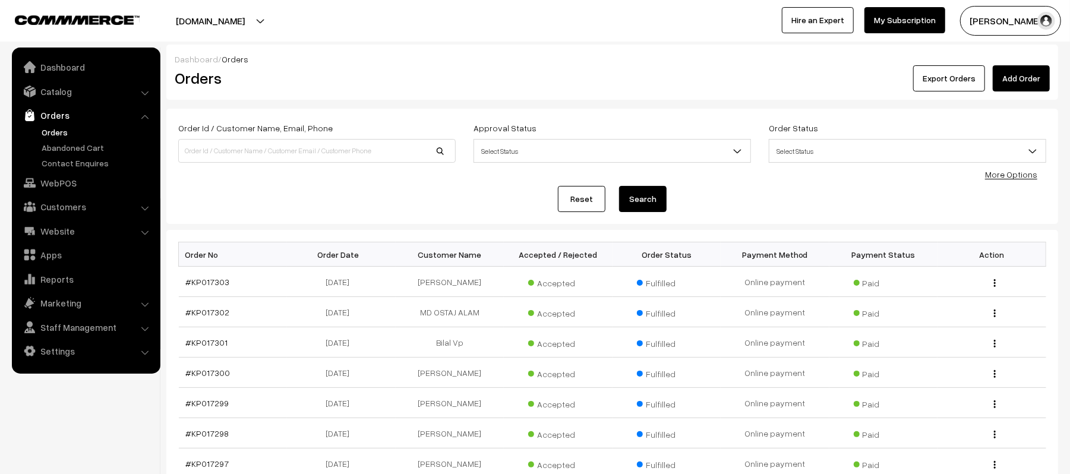
click at [266, 186] on div "Reset Search" at bounding box center [612, 199] width 868 height 26
